Goal: Task Accomplishment & Management: Manage account settings

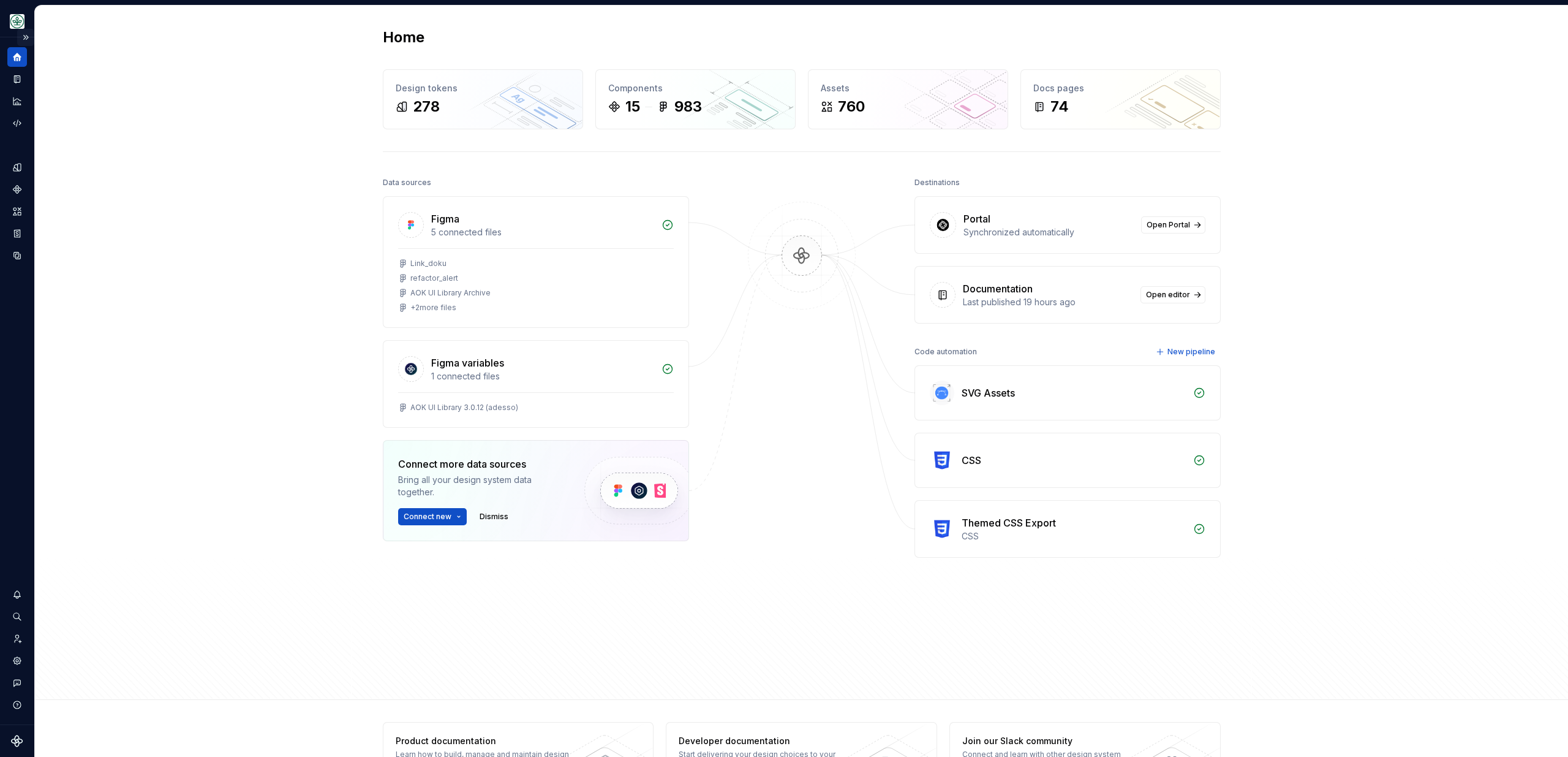
click at [28, 34] on button "Expand sidebar" at bounding box center [25, 37] width 17 height 17
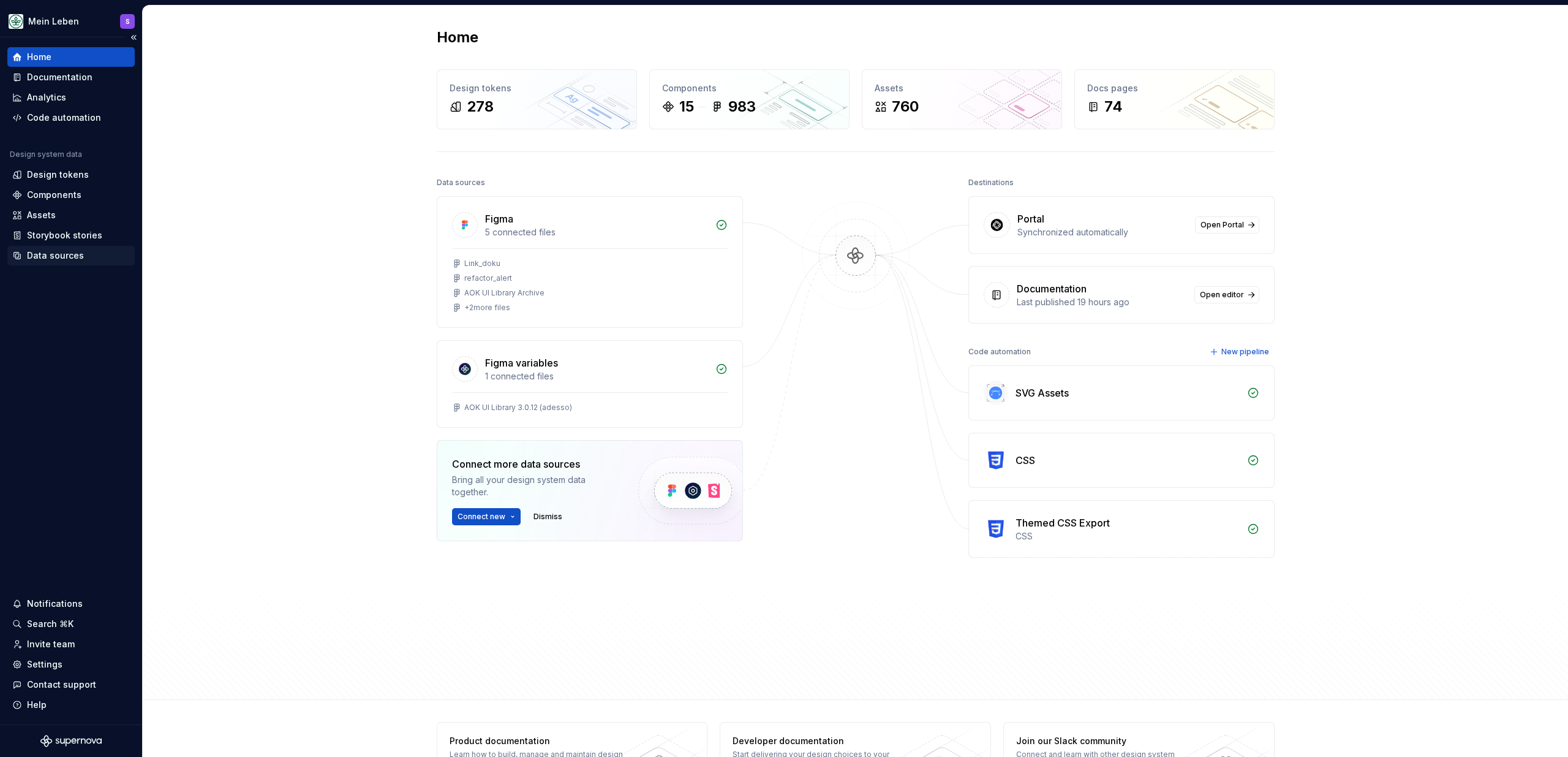
click at [69, 255] on div "Data sources" at bounding box center [55, 255] width 57 height 13
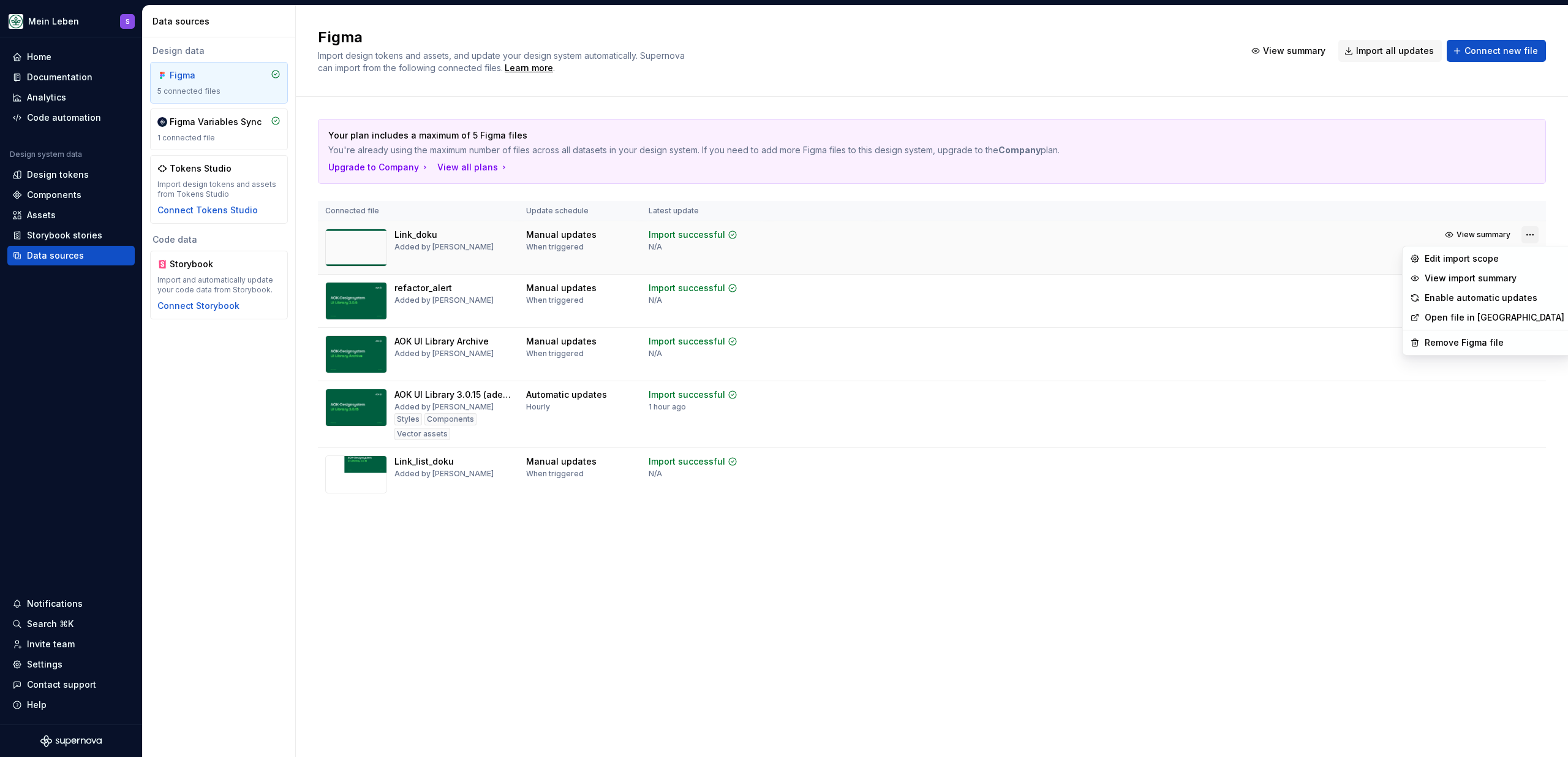
click at [1529, 236] on html "Mein Leben S Home Documentation Analytics Code automation Design system data De…" at bounding box center [784, 378] width 1568 height 757
click at [1479, 343] on div "Remove Figma file" at bounding box center [1494, 342] width 140 height 13
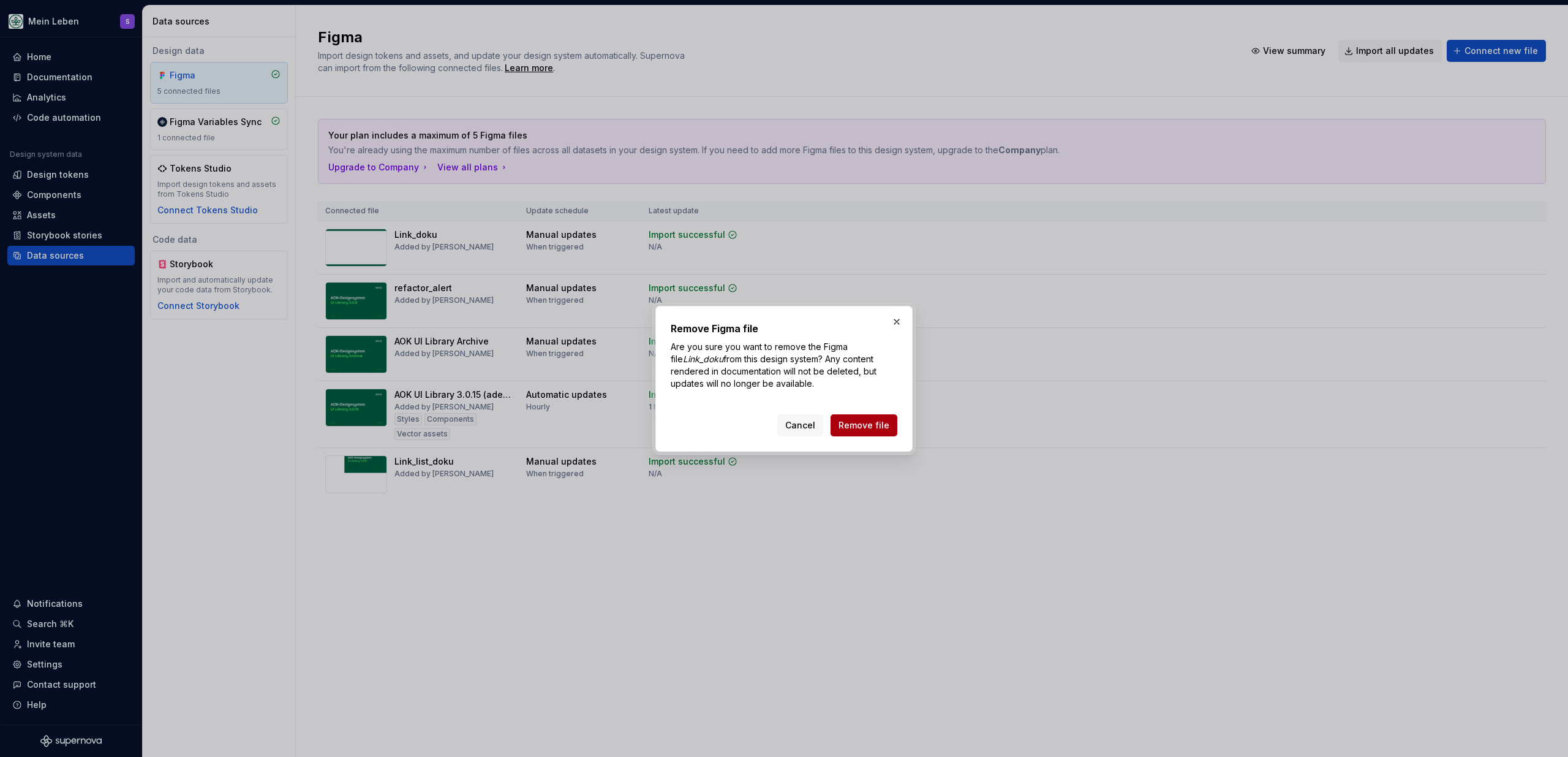
click at [874, 430] on span "Remove file" at bounding box center [864, 425] width 51 height 13
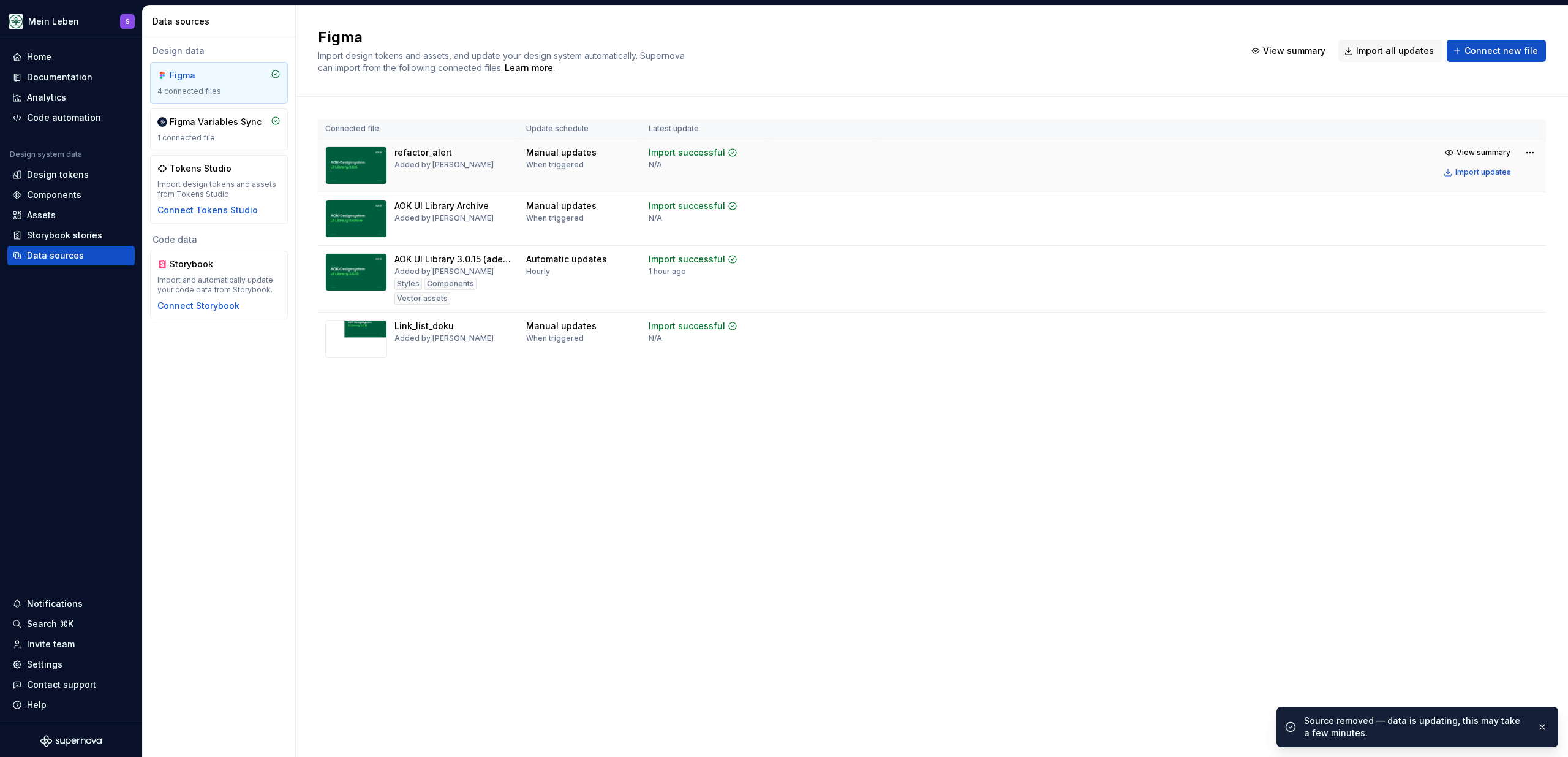
click at [1540, 155] on td "View summary Import updates" at bounding box center [1211, 162] width 670 height 47
click at [1533, 152] on html "Mein Leben S Home Documentation Analytics Code automation Design system data De…" at bounding box center [784, 378] width 1568 height 757
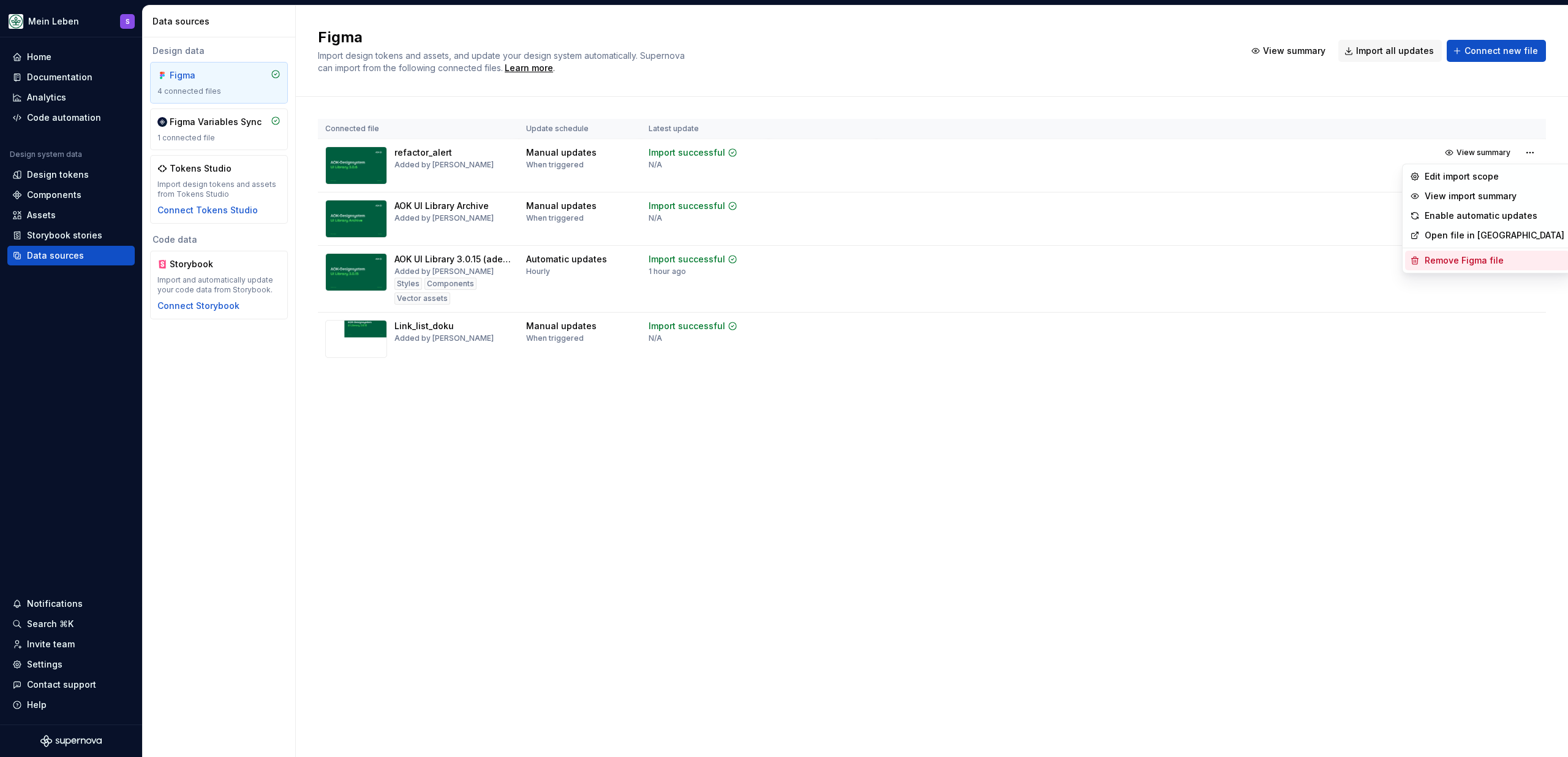
click at [1468, 259] on div "Remove Figma file" at bounding box center [1494, 260] width 140 height 13
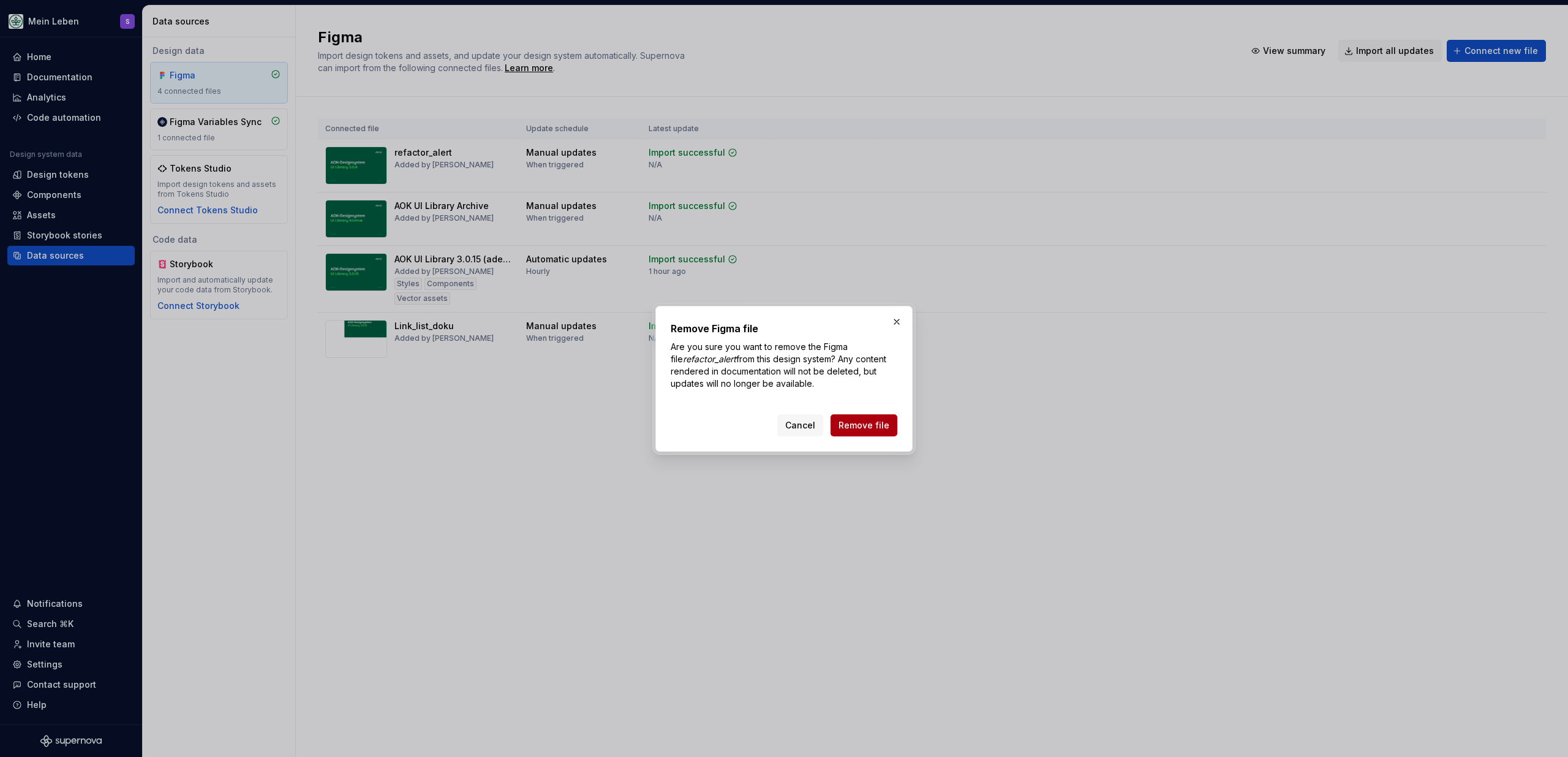
click at [857, 418] on button "Remove file" at bounding box center [864, 425] width 67 height 22
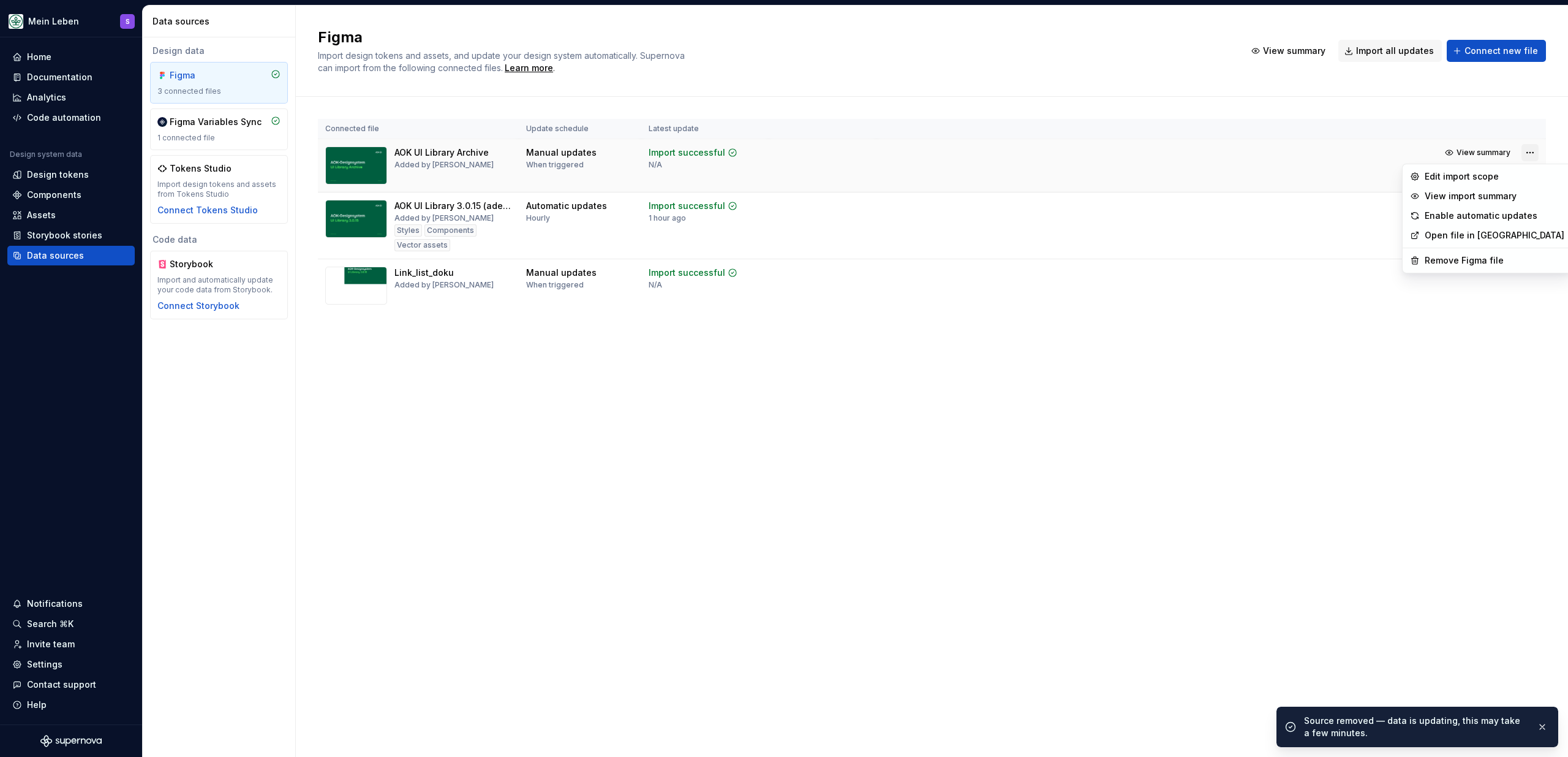
click at [1533, 156] on html "Mein Leben S Home Documentation Analytics Code automation Design system data De…" at bounding box center [784, 378] width 1568 height 757
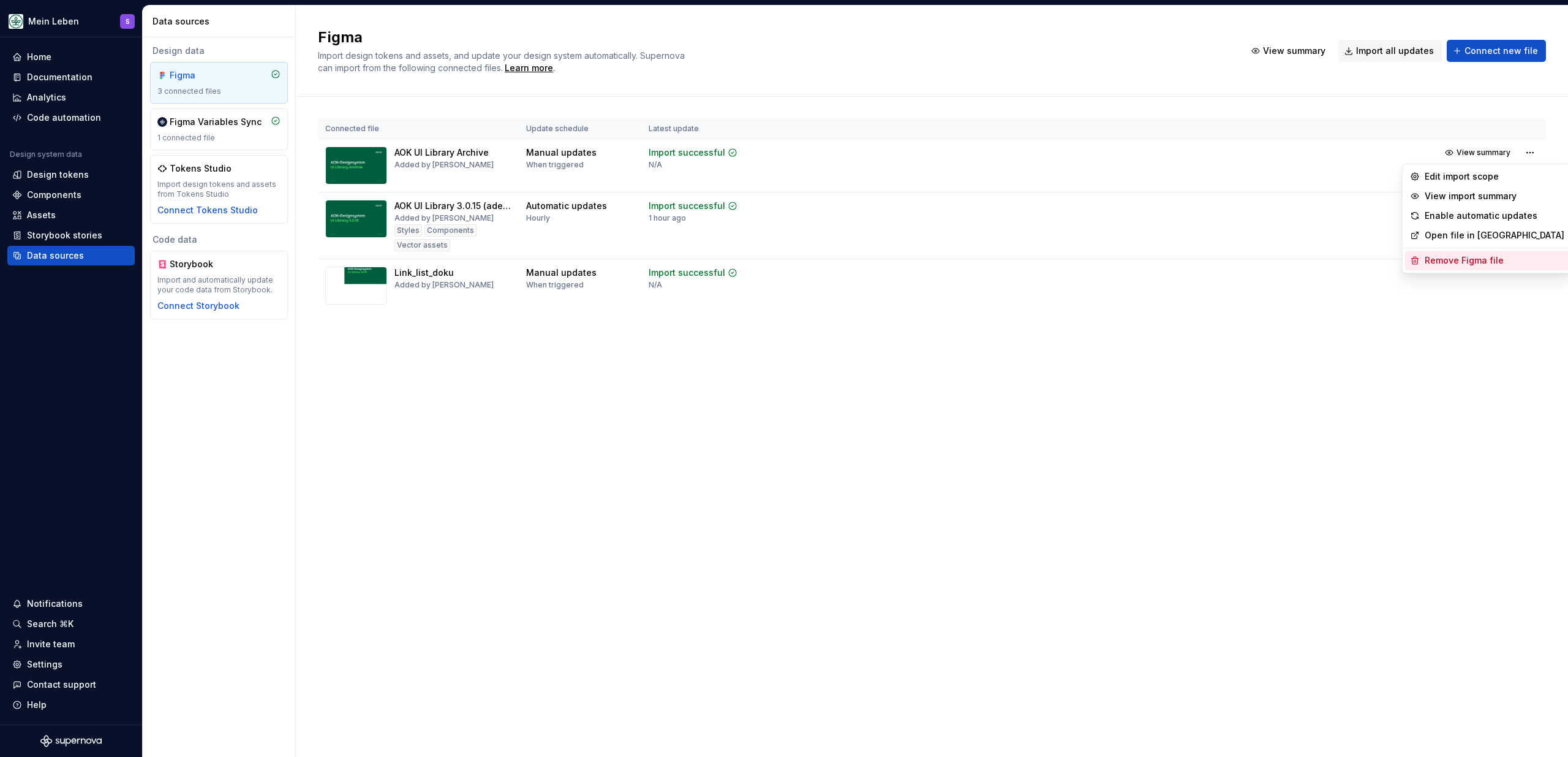
click at [1476, 260] on div "Remove Figma file" at bounding box center [1494, 260] width 140 height 13
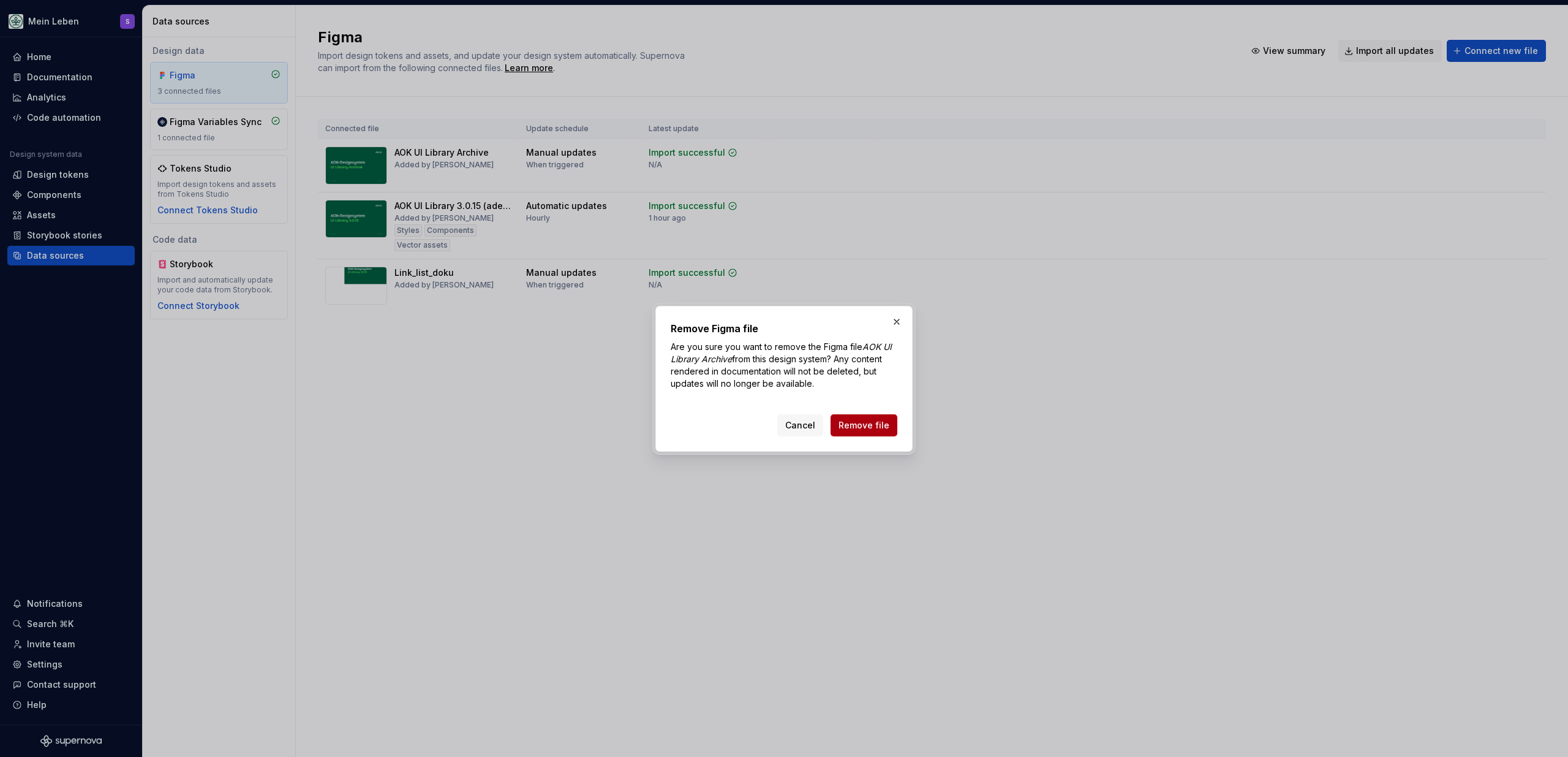
click at [868, 430] on span "Remove file" at bounding box center [864, 425] width 51 height 13
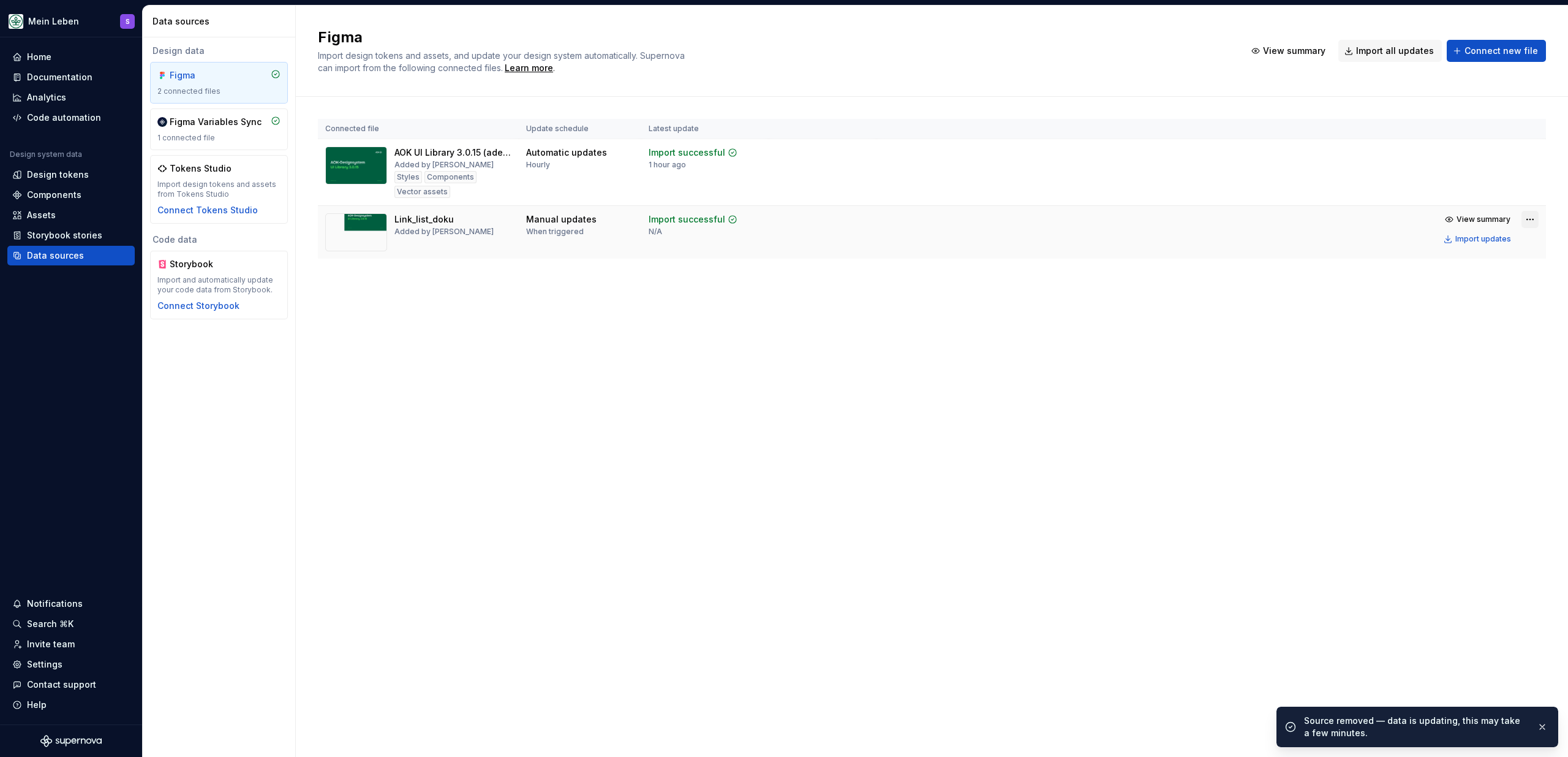
click at [1522, 220] on html "Mein Leben S Home Documentation Analytics Code automation Design system data De…" at bounding box center [784, 378] width 1568 height 757
click at [1476, 330] on div "Remove Figma file" at bounding box center [1494, 327] width 140 height 13
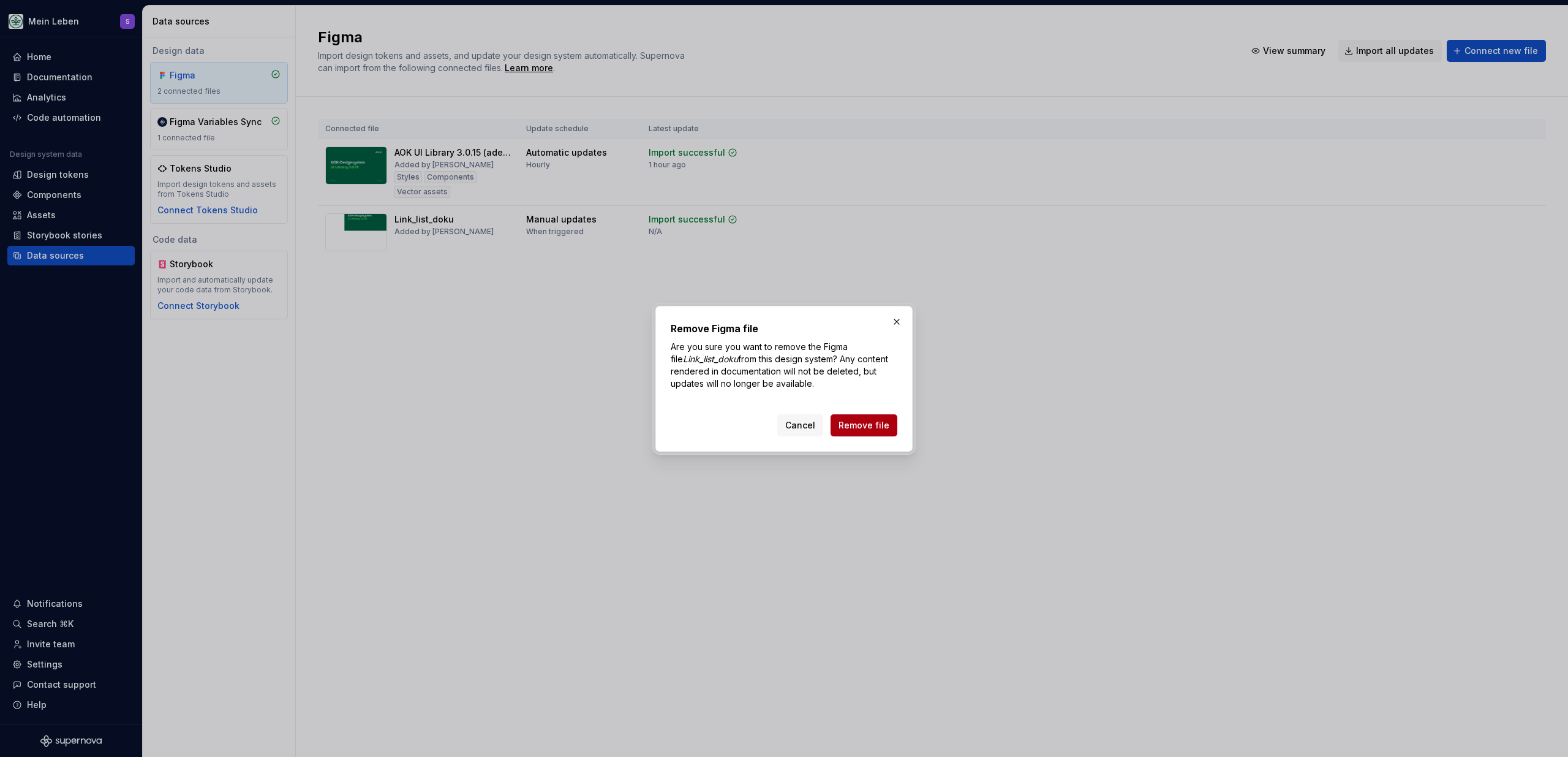
click at [847, 421] on span "Remove file" at bounding box center [864, 425] width 51 height 13
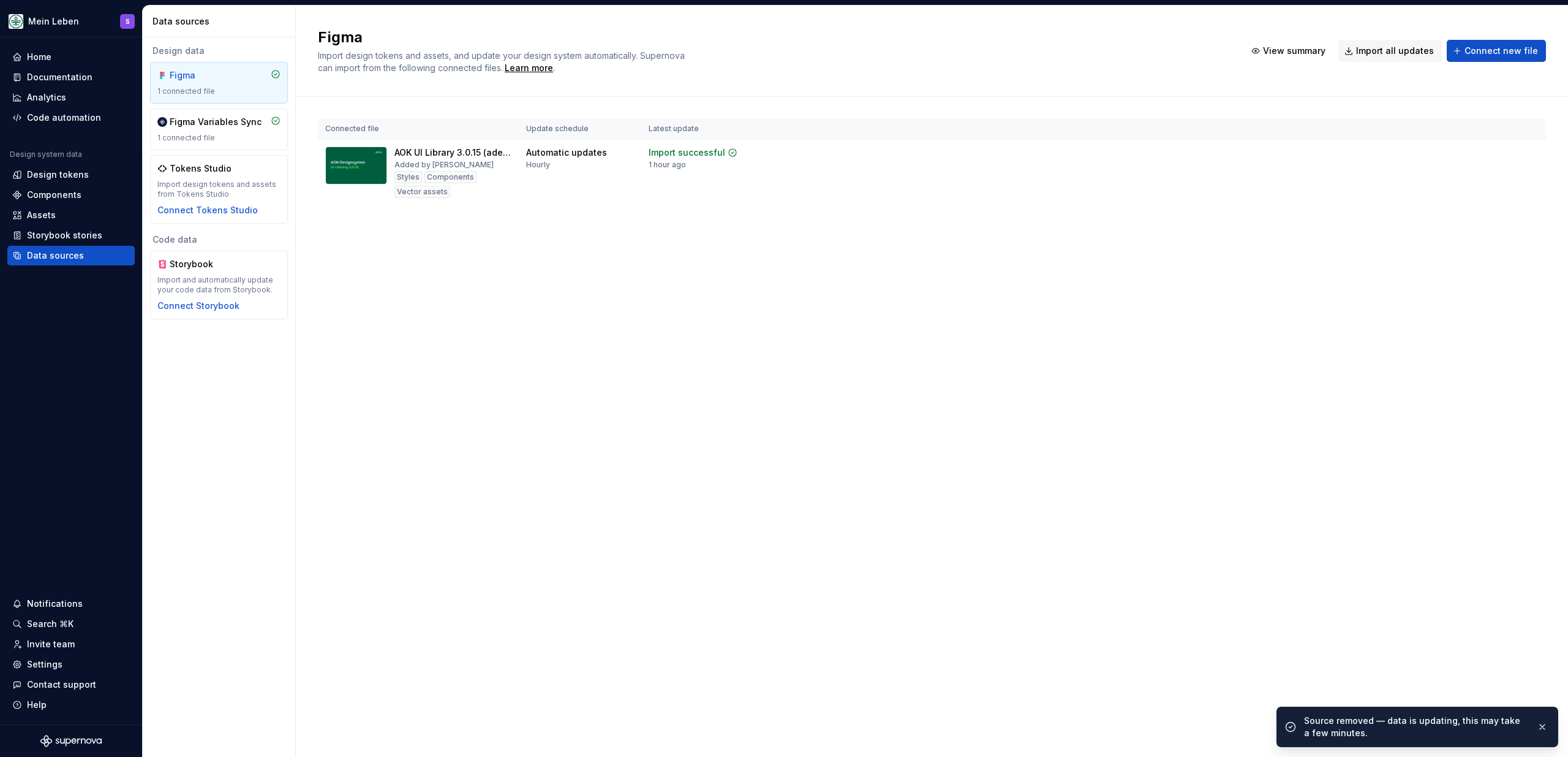
click at [444, 341] on div "Figma Import design tokens and assets, and update your design system automatica…" at bounding box center [932, 381] width 1272 height 751
